Goal: Find contact information: Find contact information

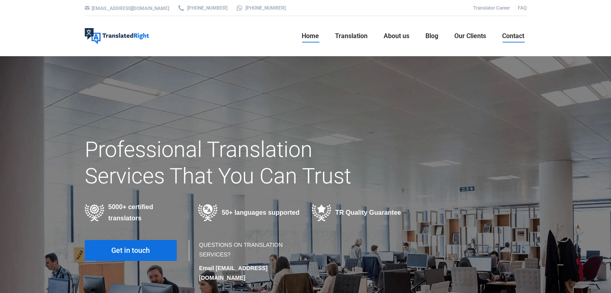
click at [503, 37] on span "Contact" at bounding box center [514, 36] width 22 height 8
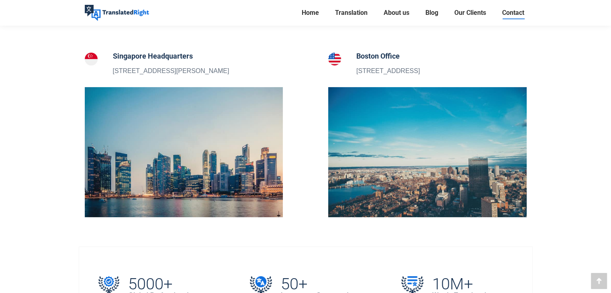
scroll to position [302, 0]
